Goal: Navigation & Orientation: Find specific page/section

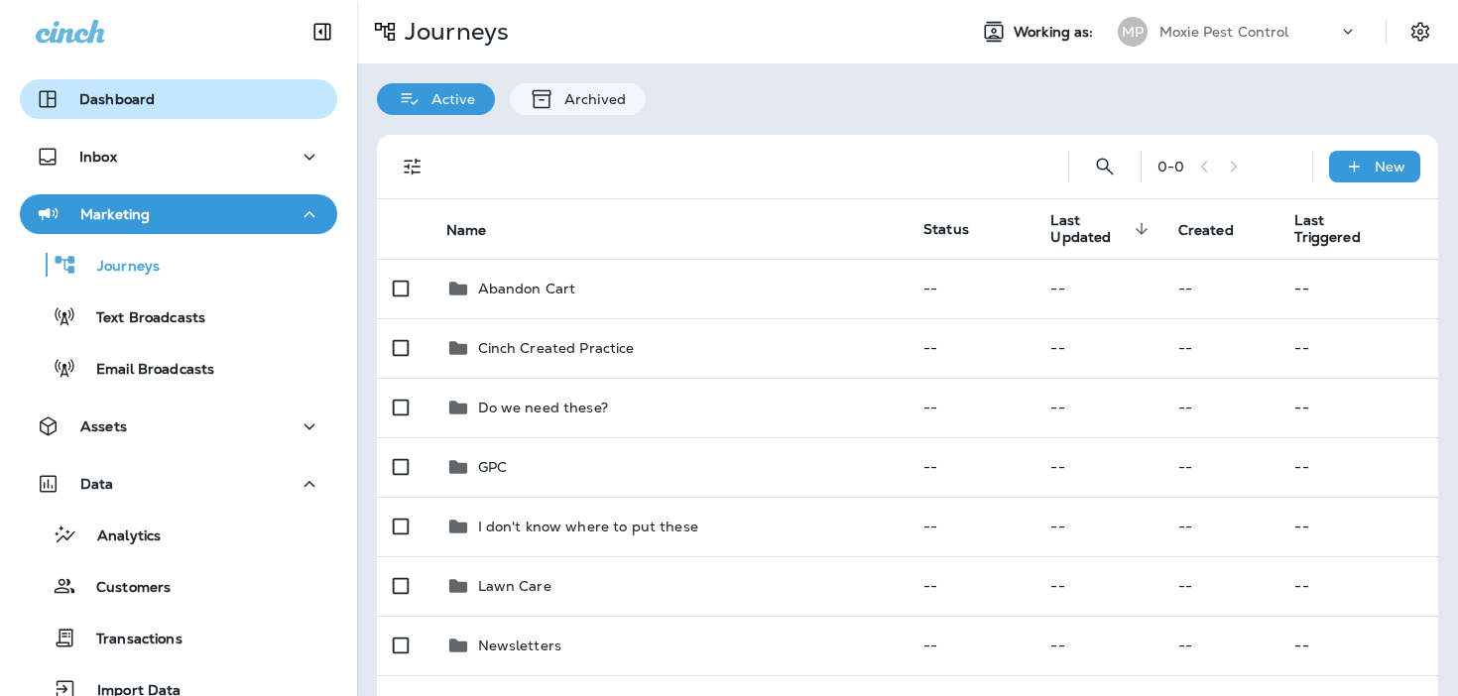
click at [196, 104] on div "Dashboard" at bounding box center [179, 99] width 286 height 24
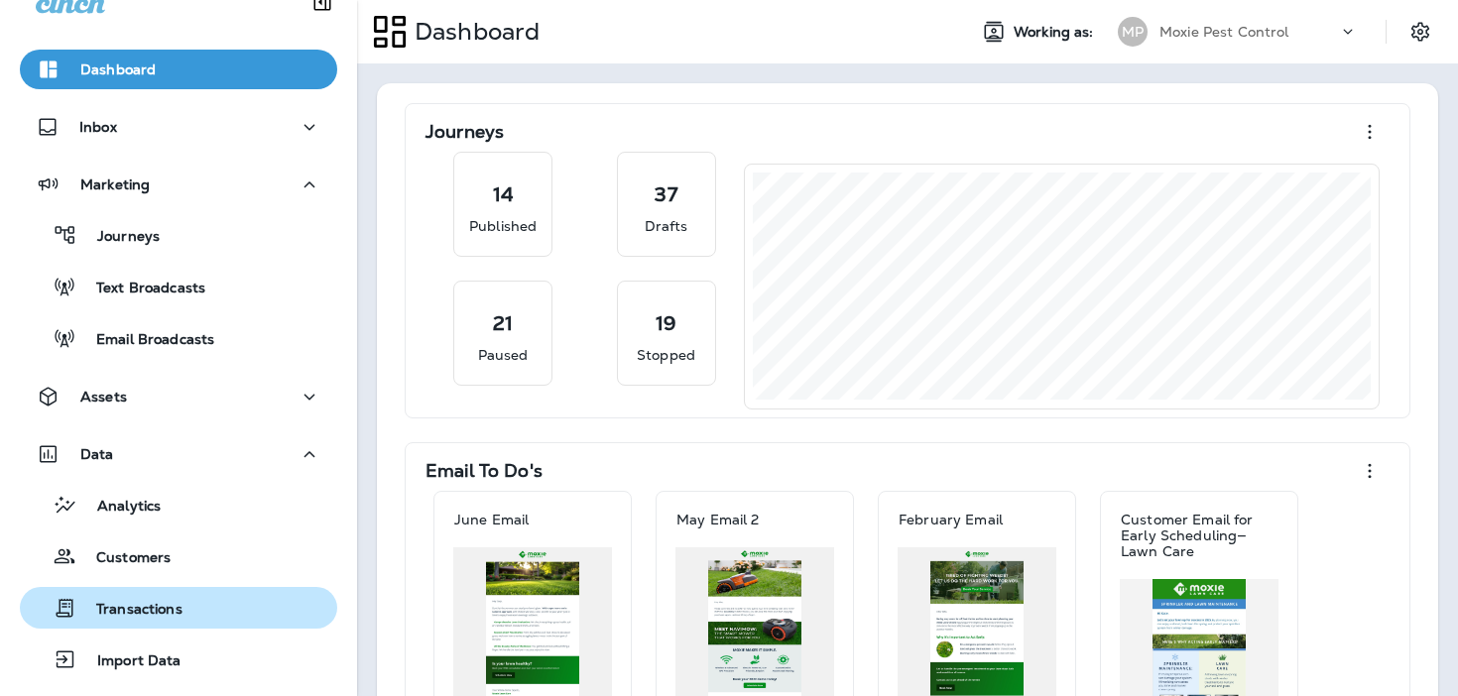
scroll to position [36, 0]
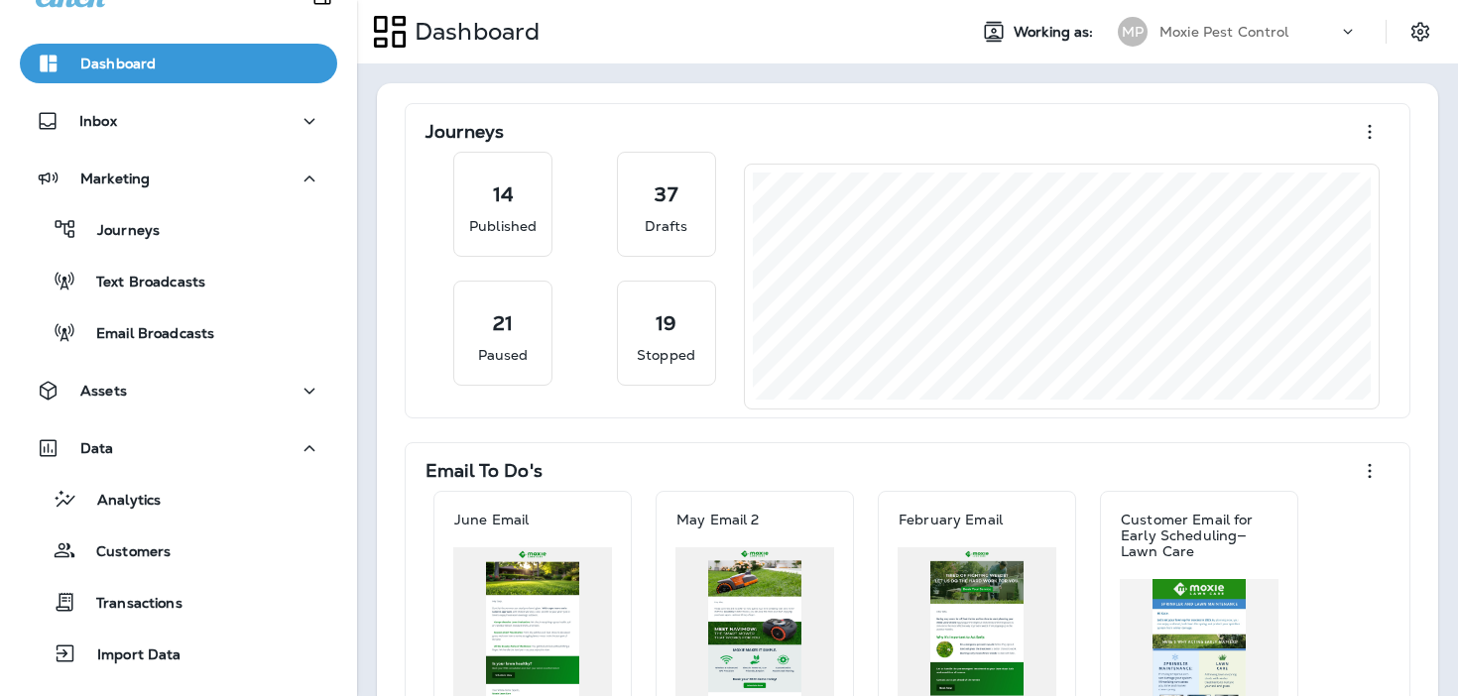
click at [229, 526] on div "Analytics Customers Transactions Import Data" at bounding box center [178, 571] width 317 height 206
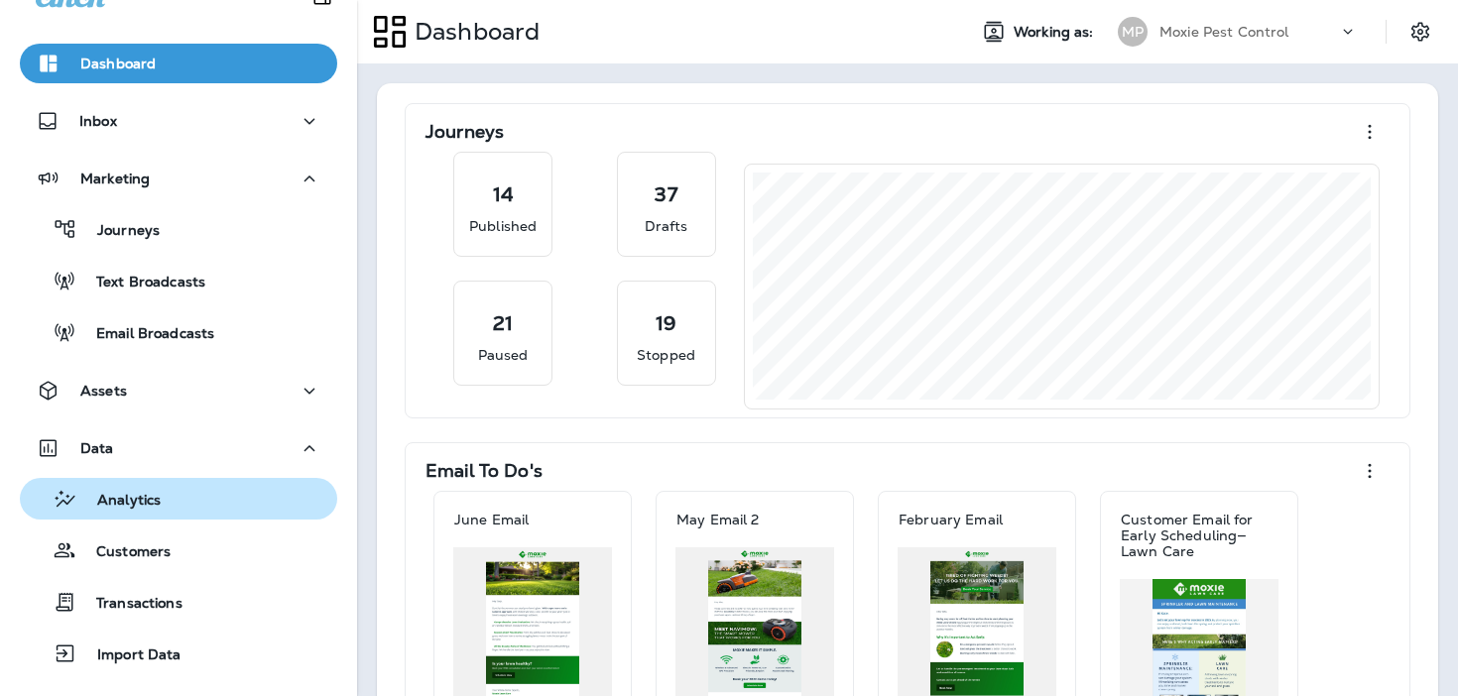
click at [224, 493] on div "Analytics" at bounding box center [179, 499] width 302 height 30
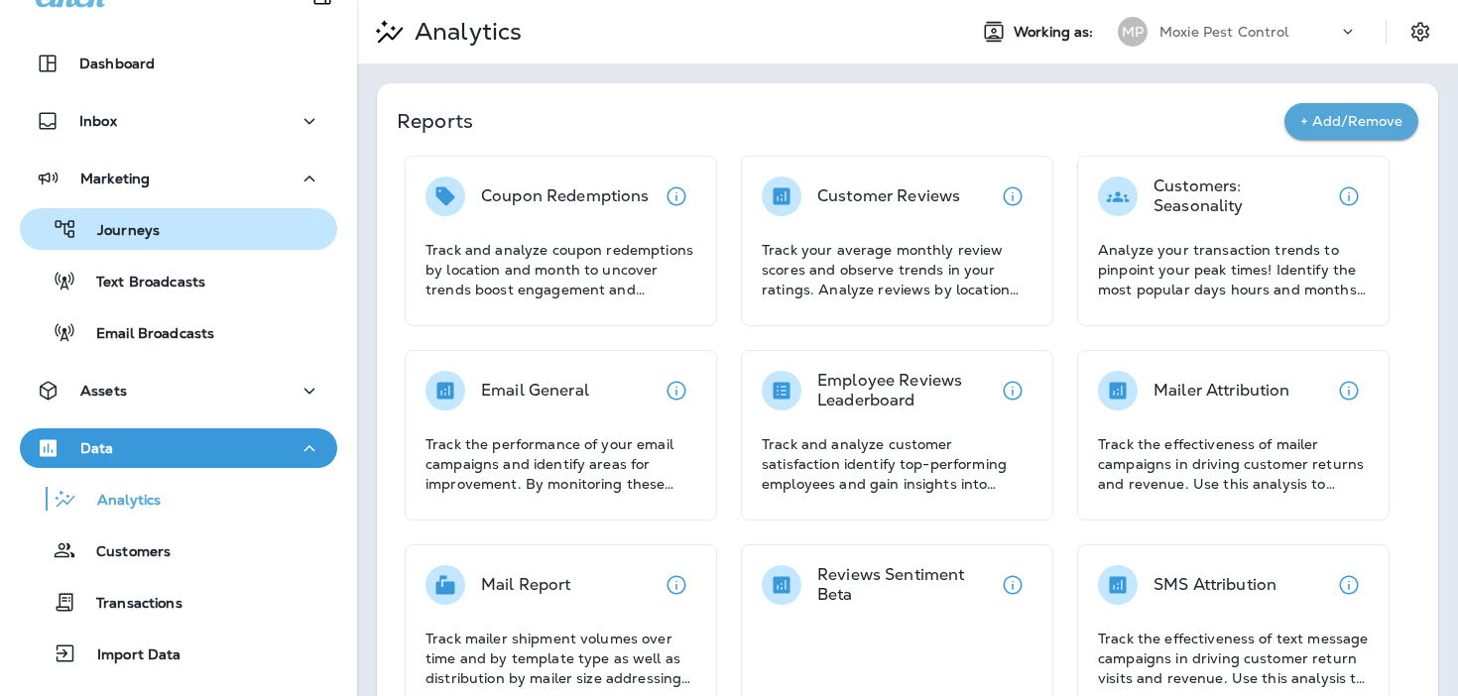
click at [258, 223] on div "Journeys" at bounding box center [179, 229] width 302 height 30
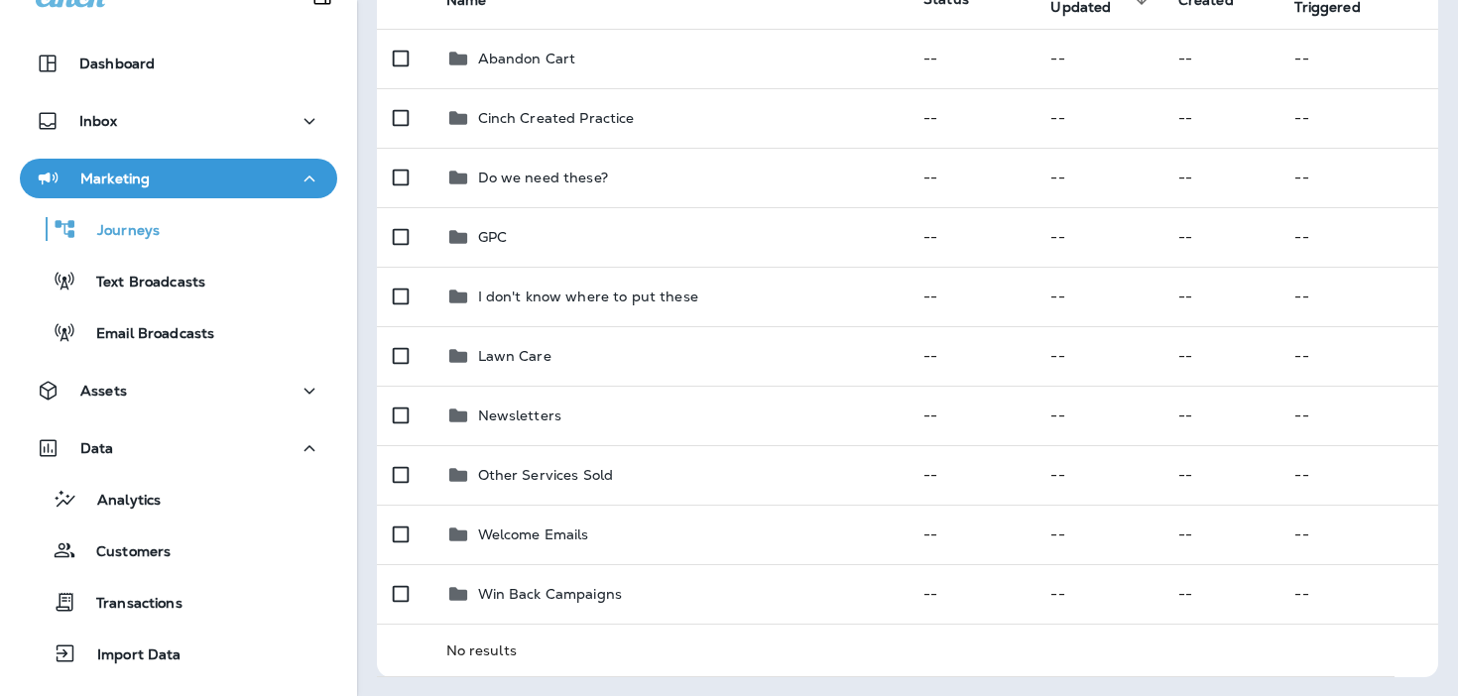
scroll to position [282, 0]
